Goal: Register for event/course

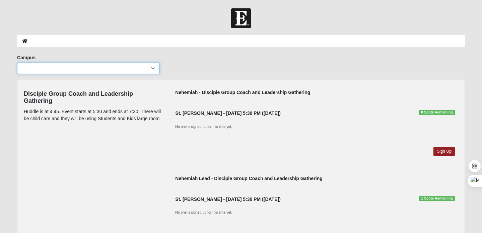
click at [127, 70] on select "Arlington Baymeadows College Park Orlando (Coming Soon) Eleven22 Online Fleming…" at bounding box center [88, 68] width 143 height 11
select select "11"
click at [17, 63] on select "Arlington Baymeadows College Park Orlando (Coming Soon) Eleven22 Online Fleming…" at bounding box center [88, 68] width 143 height 11
